Goal: Answer question/provide support

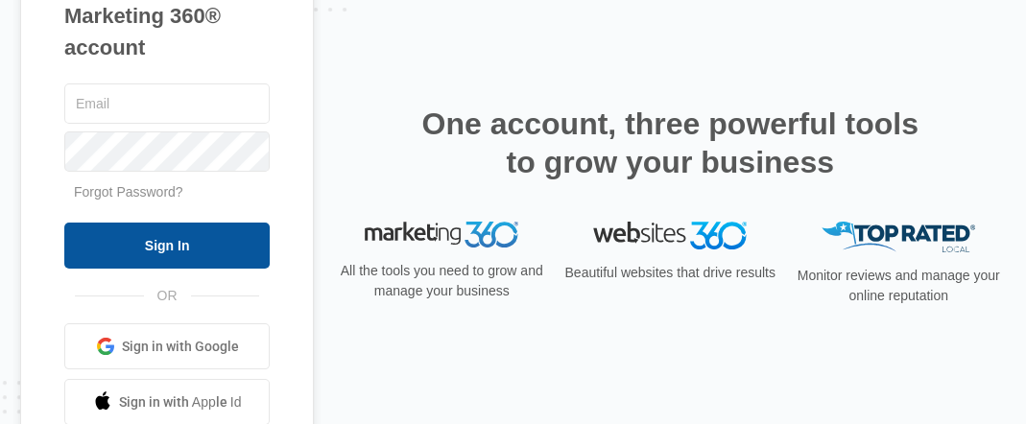
type input "[PERSON_NAME][EMAIL_ADDRESS][DOMAIN_NAME]"
click at [184, 238] on input "Sign In" at bounding box center [166, 246] width 205 height 46
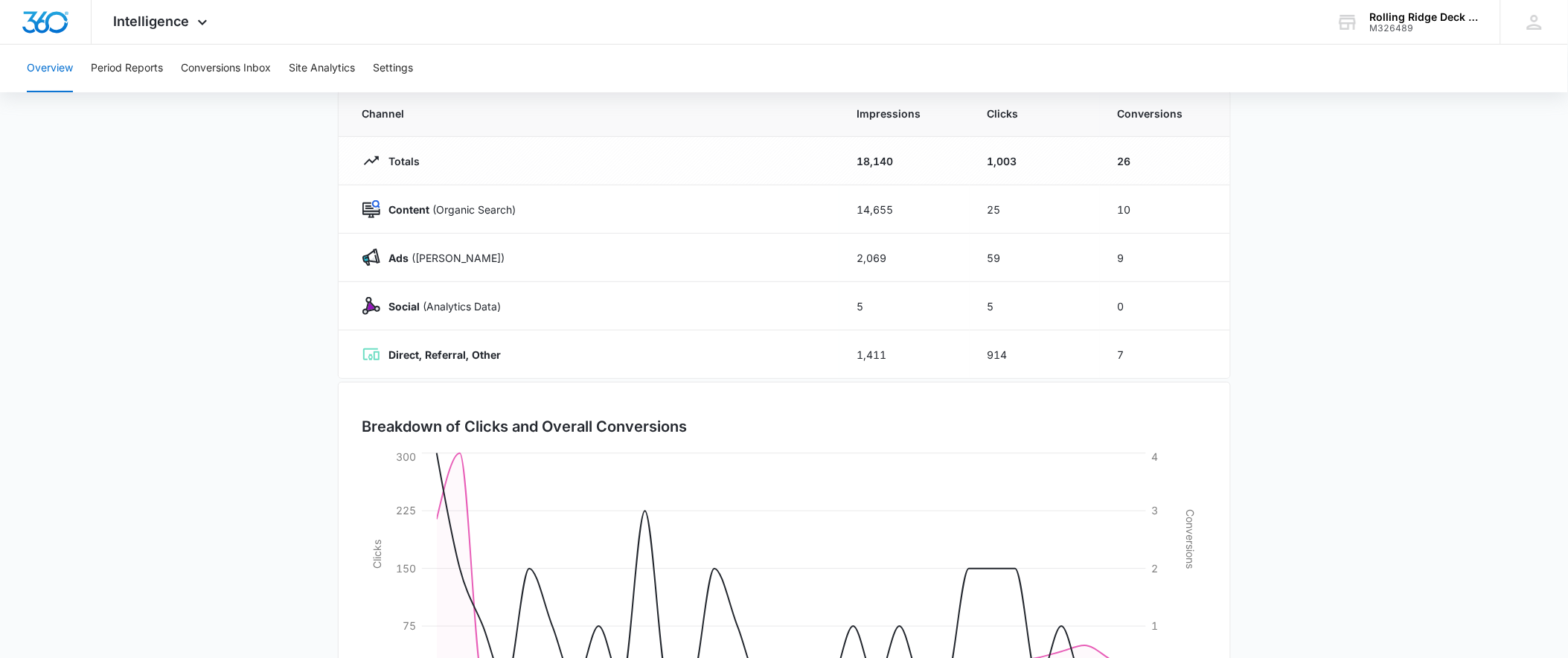
scroll to position [267, 0]
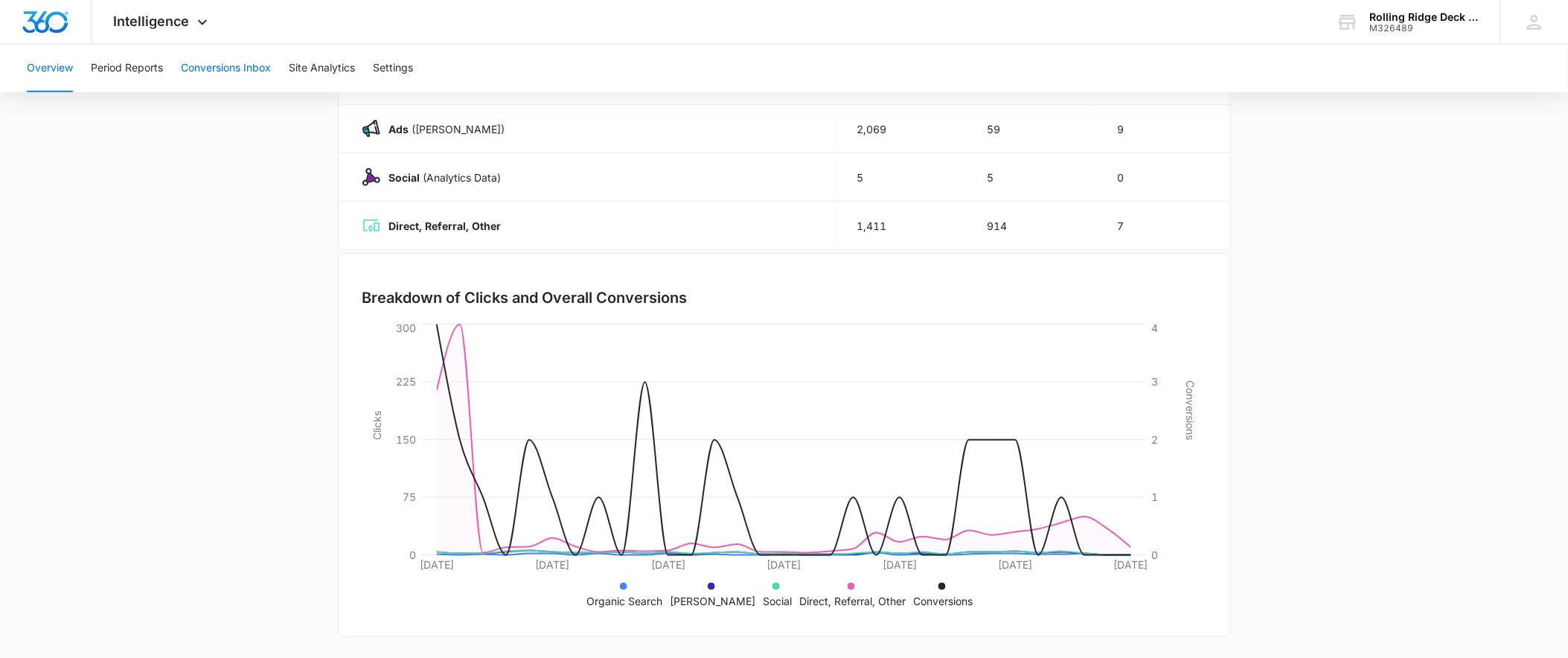
click at [243, 62] on button "Conversions Inbox" at bounding box center [226, 68] width 90 height 47
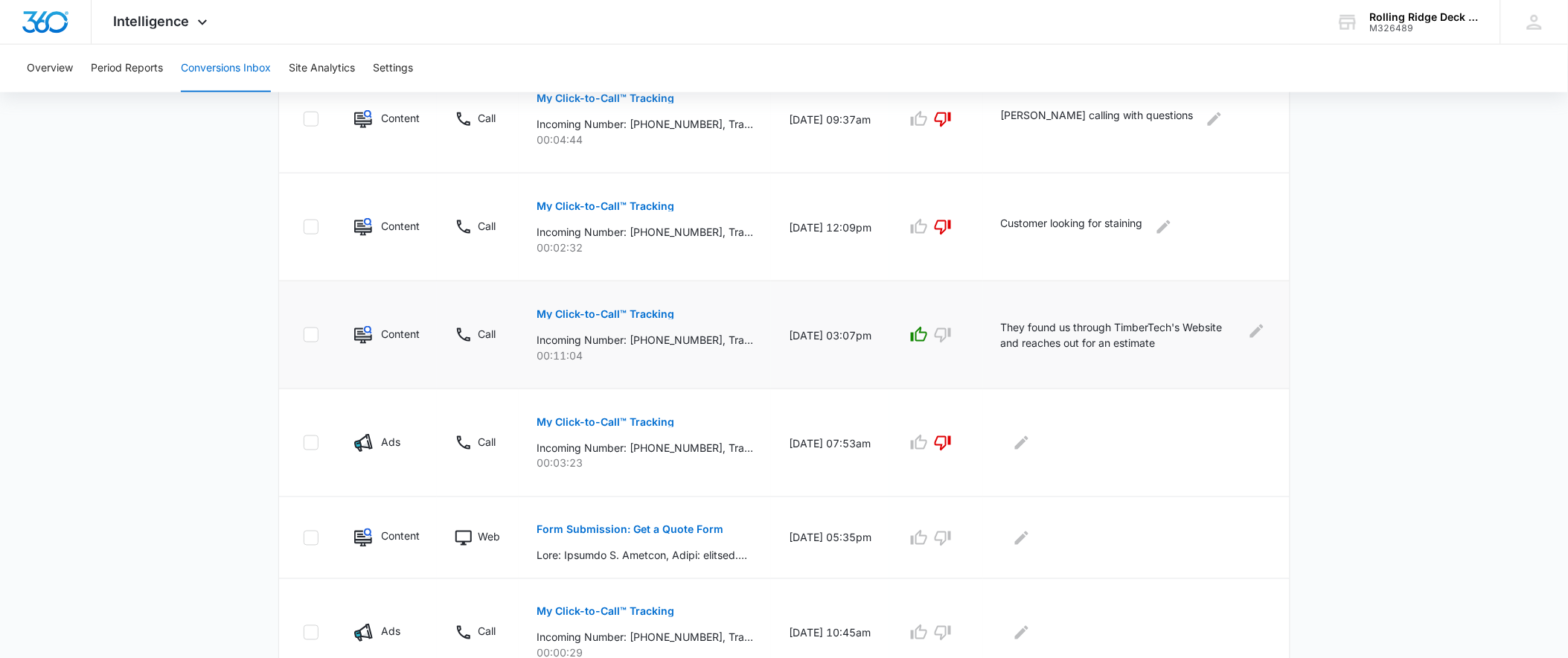
scroll to position [149, 0]
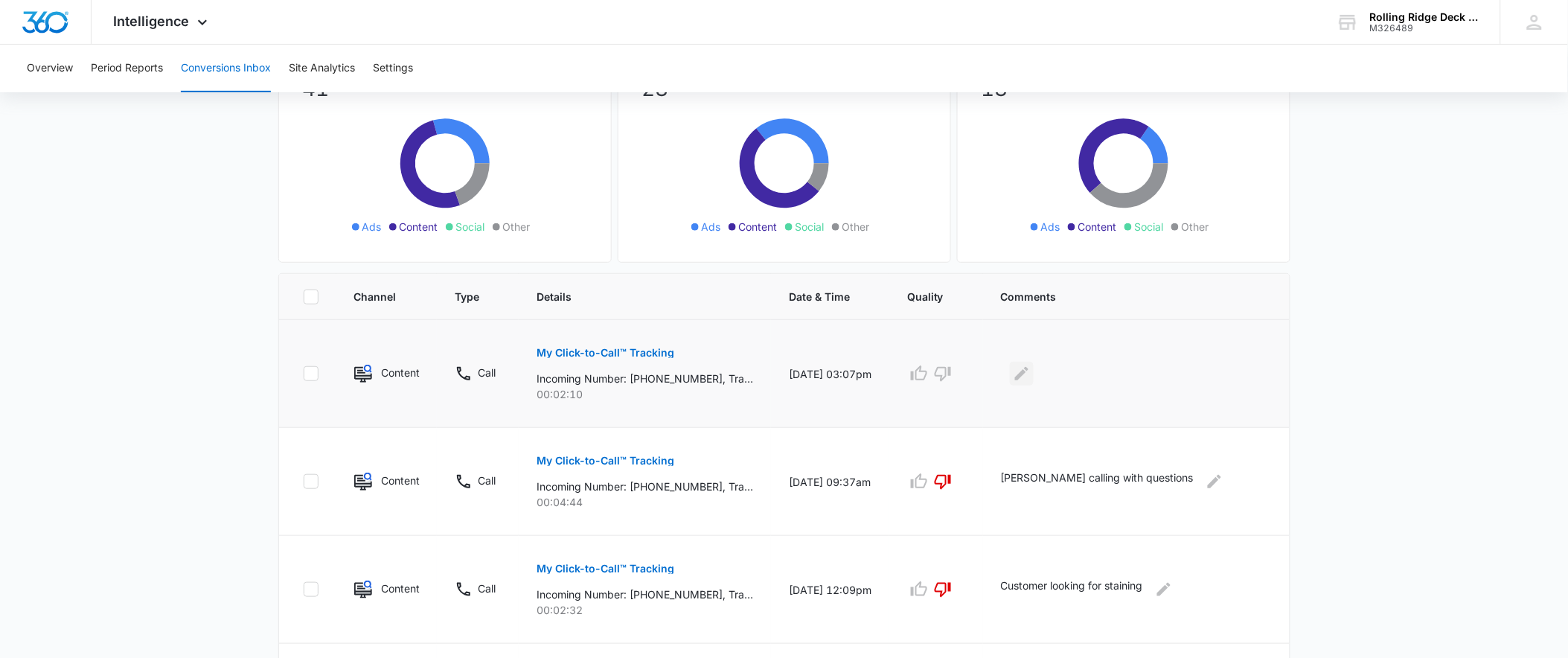
click at [1029, 380] on icon "Edit Comments" at bounding box center [1021, 373] width 13 height 13
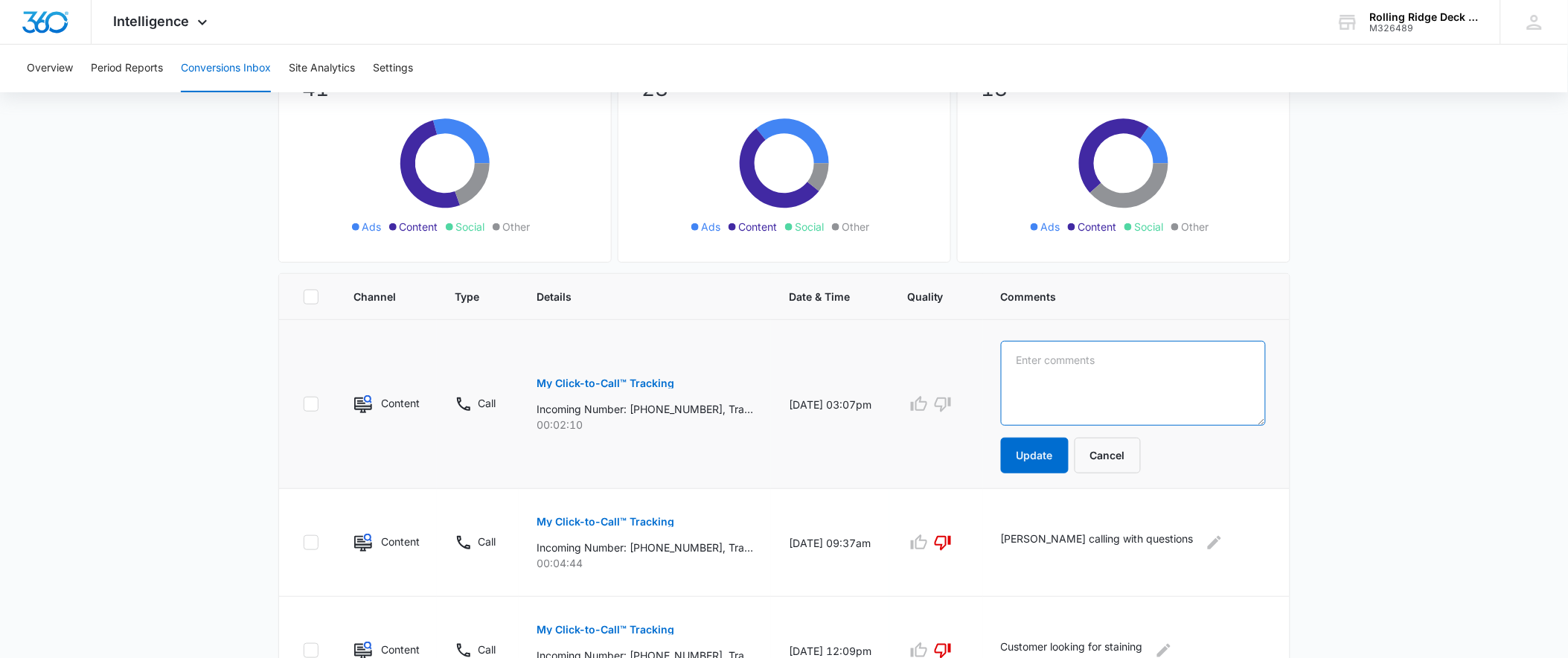
click at [1069, 380] on textarea at bounding box center [1134, 383] width 265 height 84
click at [928, 412] on icon "button" at bounding box center [919, 404] width 18 height 18
click at [1211, 361] on textarea "Need to follow up call was disconected." at bounding box center [1134, 383] width 265 height 84
click at [1204, 362] on textarea "Need to follow up call was disconected." at bounding box center [1134, 383] width 265 height 84
click at [1250, 368] on textarea "Need to follow up call was disconnected." at bounding box center [1134, 383] width 265 height 84
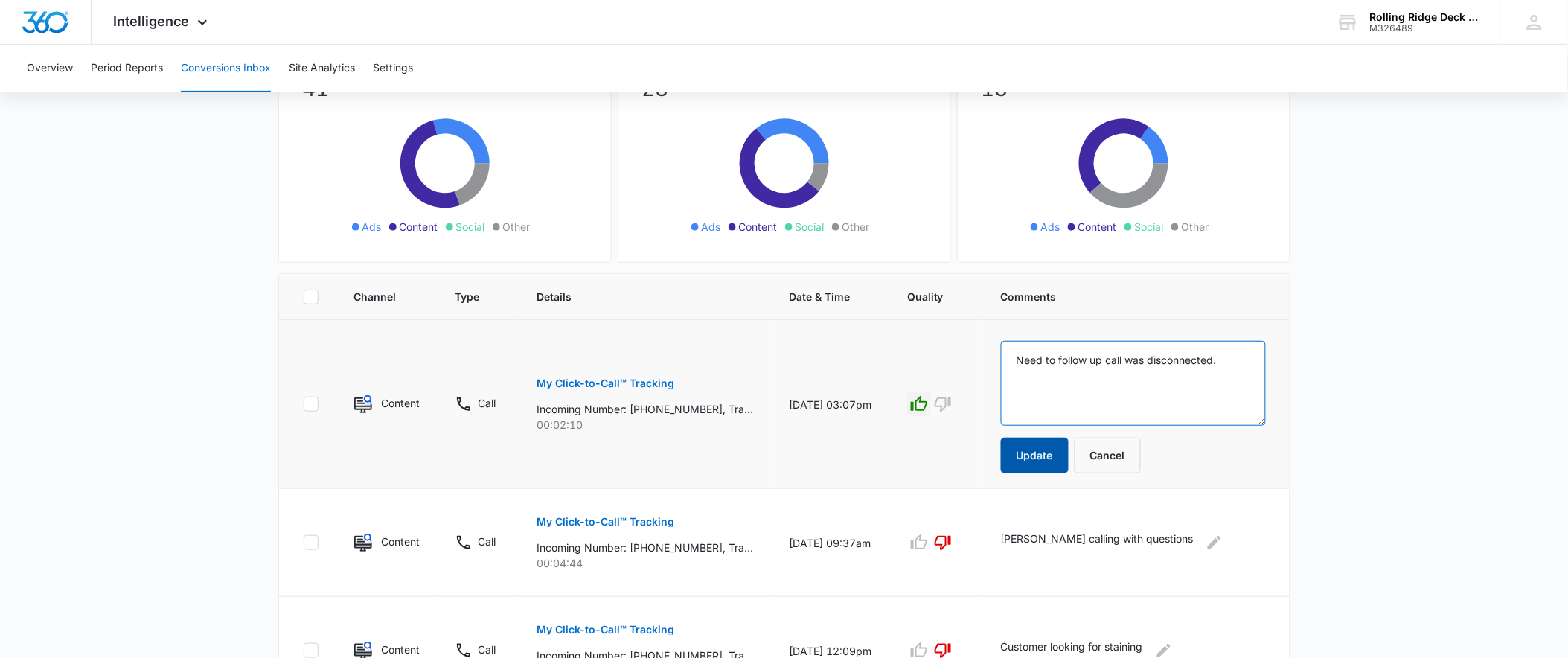
type textarea "Need to follow up call was disconnected."
click at [1069, 456] on button "Update" at bounding box center [1034, 455] width 67 height 36
